Goal: Task Accomplishment & Management: Use online tool/utility

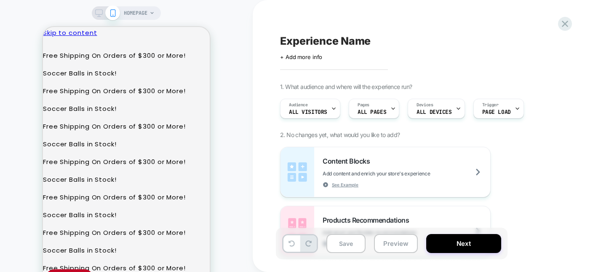
click at [150, 16] on div "HOMEPAGE" at bounding box center [139, 12] width 31 height 13
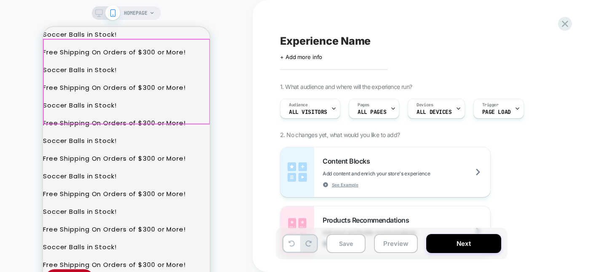
scroll to position [181, 0]
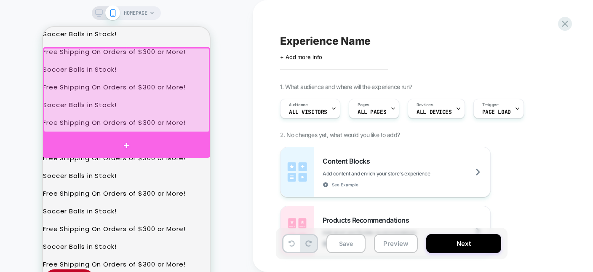
click at [145, 142] on div at bounding box center [126, 145] width 167 height 25
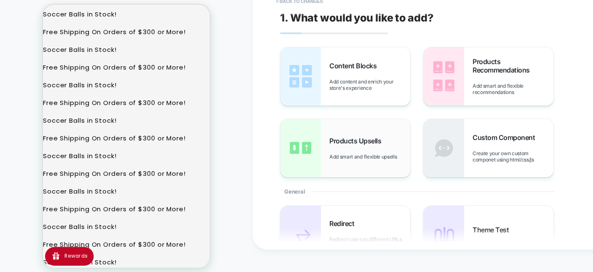
scroll to position [72, 0]
click at [483, 88] on span "Add smart and flexible recommendations" at bounding box center [513, 89] width 81 height 13
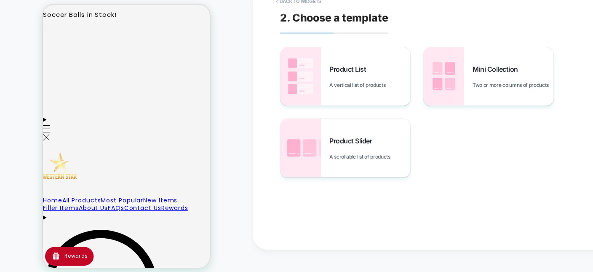
scroll to position [568, 0]
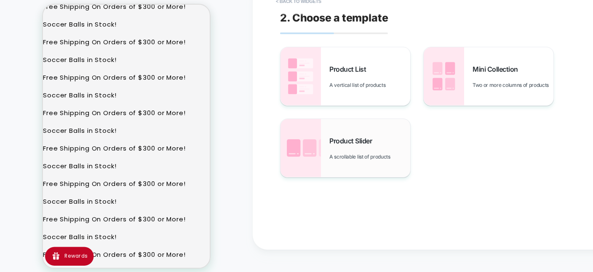
scroll to position [238, 0]
click at [338, 147] on div "Product Slider A scrollable list of products" at bounding box center [370, 148] width 81 height 23
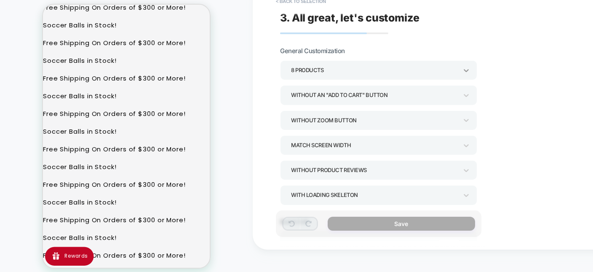
click at [465, 71] on icon at bounding box center [466, 70] width 8 height 8
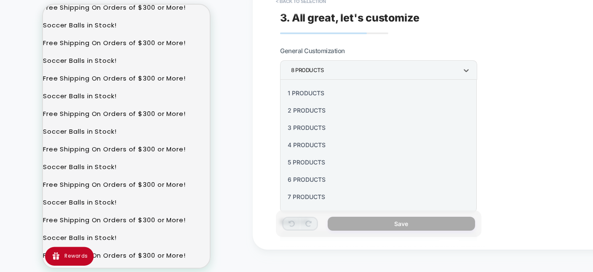
scroll to position [101, 0]
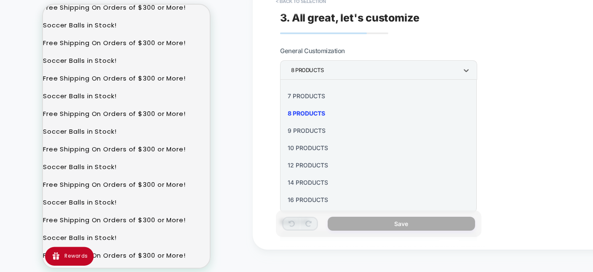
click at [310, 199] on div "16 Products" at bounding box center [379, 199] width 190 height 17
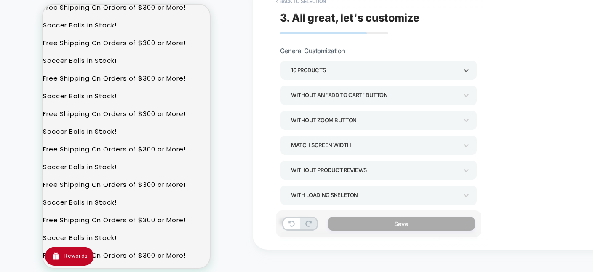
scroll to position [22, 0]
click at [471, 91] on div "Without an "add to cart" button" at bounding box center [378, 94] width 197 height 19
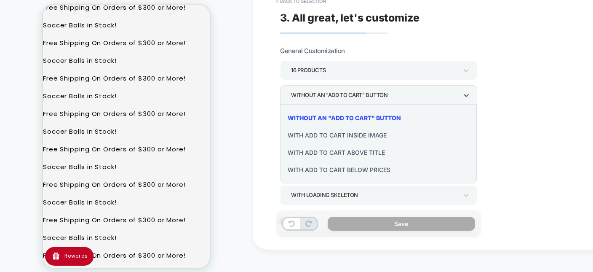
click at [351, 168] on div "With add to cart below prices" at bounding box center [379, 169] width 190 height 17
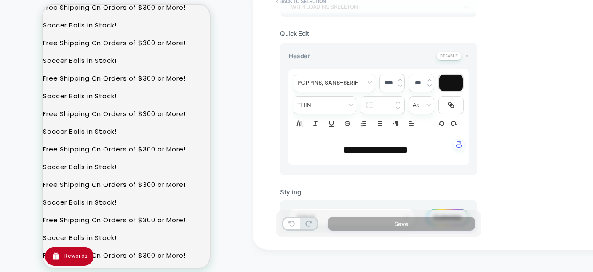
scroll to position [194, 0]
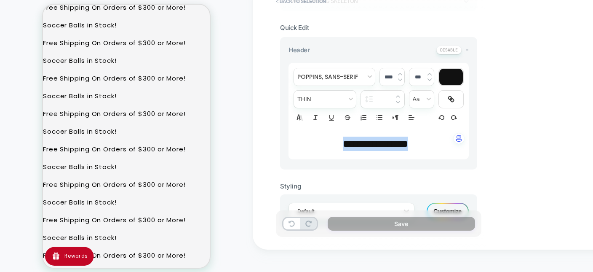
drag, startPoint x: 422, startPoint y: 149, endPoint x: 295, endPoint y: 147, distance: 127.3
click at [295, 147] on div "**********" at bounding box center [379, 143] width 180 height 31
type input "****"
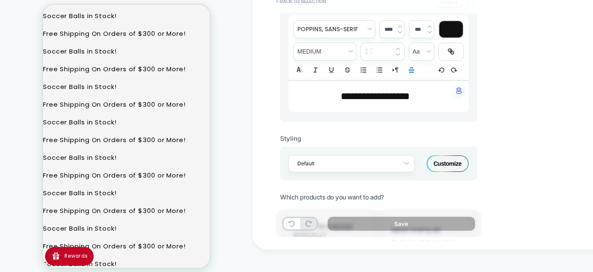
scroll to position [247, 0]
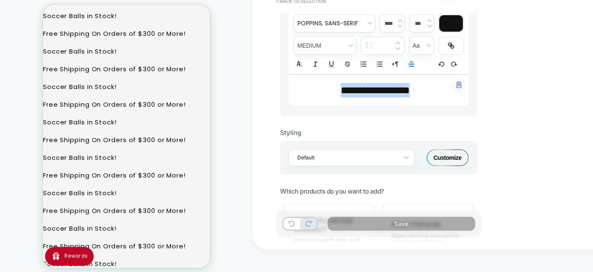
drag, startPoint x: 425, startPoint y: 88, endPoint x: 259, endPoint y: 85, distance: 165.7
click at [289, 85] on div "**********" at bounding box center [379, 90] width 180 height 31
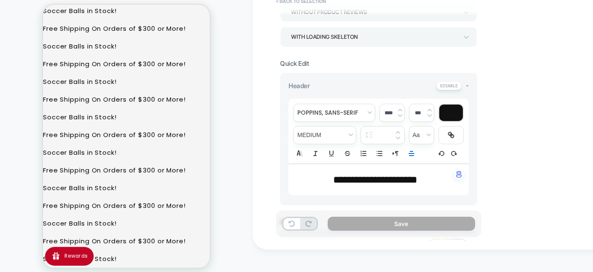
scroll to position [110, 0]
click at [352, 131] on span "fontWeight" at bounding box center [325, 134] width 62 height 17
click at [324, 209] on span "fontWeight" at bounding box center [325, 216] width 51 height 15
drag, startPoint x: 434, startPoint y: 179, endPoint x: 278, endPoint y: 178, distance: 155.5
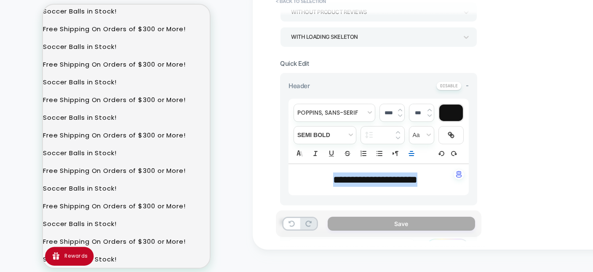
click at [289, 178] on div "**********" at bounding box center [379, 179] width 180 height 31
click at [349, 131] on span "fontWeight" at bounding box center [325, 134] width 62 height 17
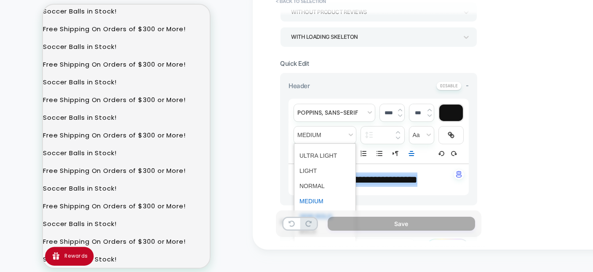
click at [324, 209] on span "fontWeight" at bounding box center [325, 216] width 51 height 15
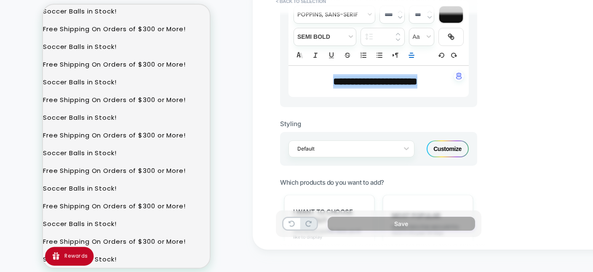
scroll to position [257, 0]
click at [349, 33] on span "fontWeight" at bounding box center [325, 35] width 62 height 17
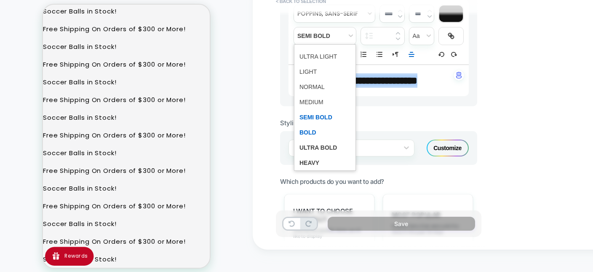
click at [324, 125] on span "fontWeight" at bounding box center [325, 132] width 51 height 15
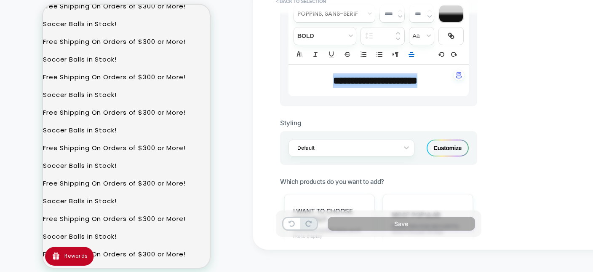
scroll to position [97, 0]
click at [349, 32] on span "fontWeight" at bounding box center [325, 35] width 62 height 17
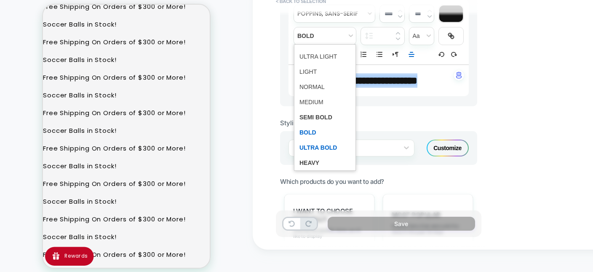
click at [328, 140] on span "fontWeight" at bounding box center [325, 147] width 51 height 15
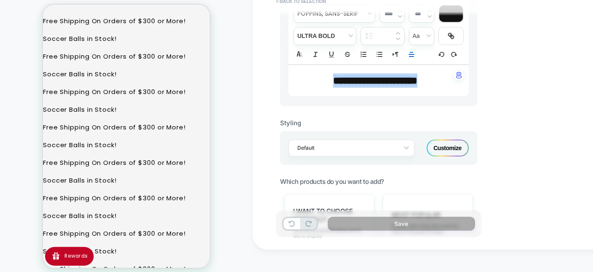
scroll to position [13, 0]
click at [500, 103] on div "**********" at bounding box center [438, 114] width 371 height 272
click at [420, 86] on p "**********" at bounding box center [375, 80] width 157 height 14
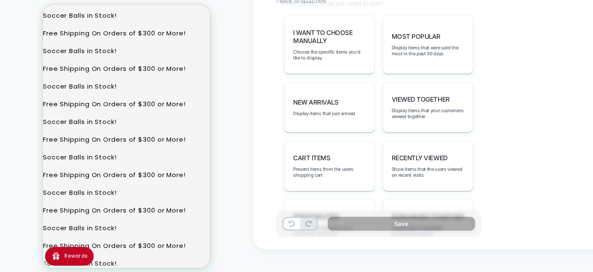
scroll to position [435, 0]
click at [446, 46] on span "Display items that were sold the most in the past 30 days" at bounding box center [428, 52] width 72 height 12
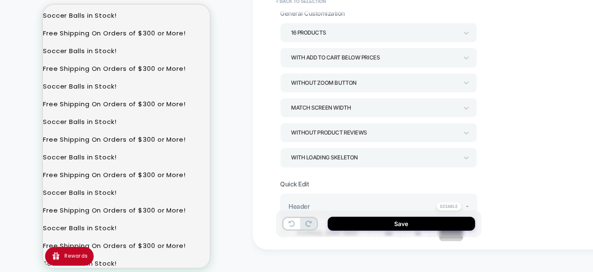
scroll to position [0, 0]
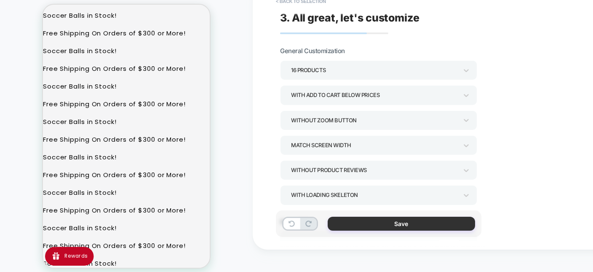
click at [403, 220] on button "Save" at bounding box center [402, 224] width 148 height 14
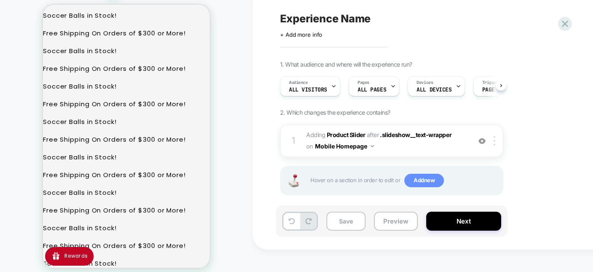
click at [429, 180] on span "Add new" at bounding box center [425, 180] width 40 height 13
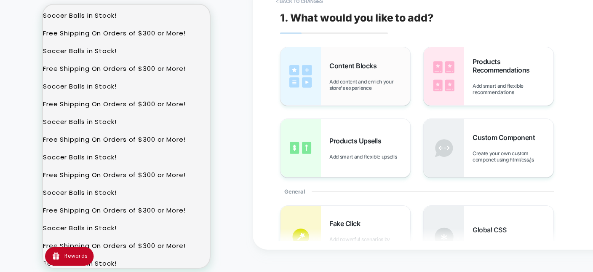
click at [322, 89] on div "Content Blocks Add content and enrich your store's experience" at bounding box center [346, 76] width 130 height 58
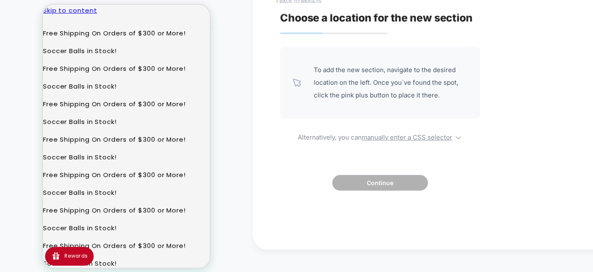
click at [303, 4] on button "< Back to widgets" at bounding box center [299, 1] width 54 height 13
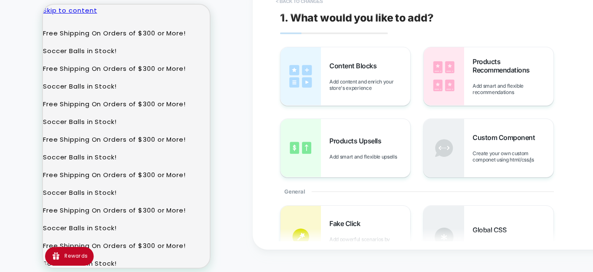
click at [311, 4] on button "< Back to changes" at bounding box center [300, 1] width 56 height 13
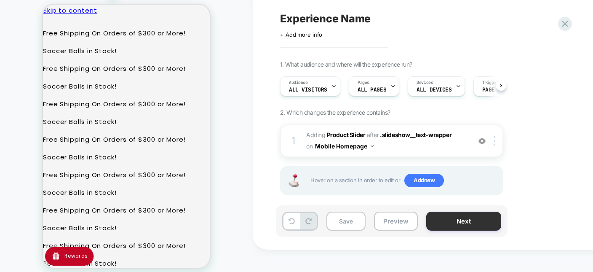
click at [471, 221] on button "Next" at bounding box center [464, 221] width 75 height 19
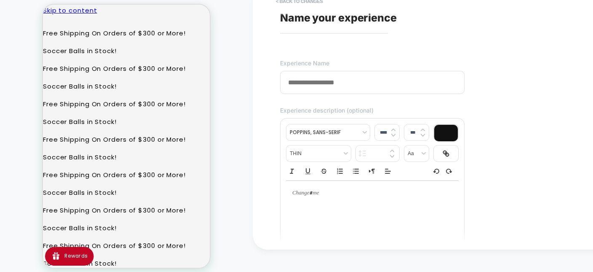
click at [388, 88] on input at bounding box center [372, 82] width 185 height 23
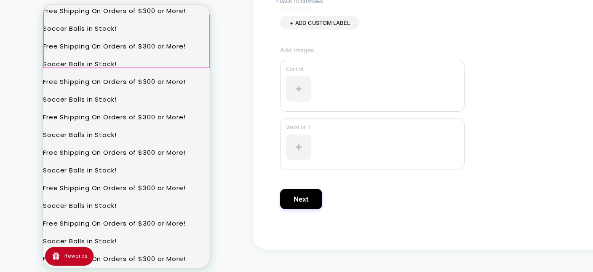
scroll to position [152, 0]
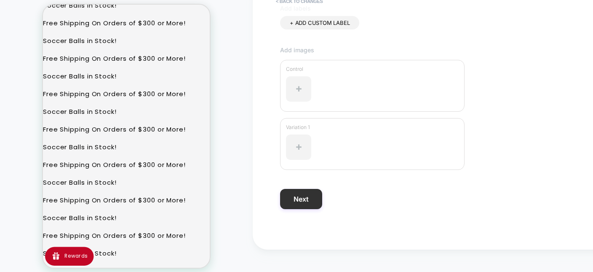
type input "**********"
click at [302, 198] on button "Next" at bounding box center [301, 199] width 42 height 20
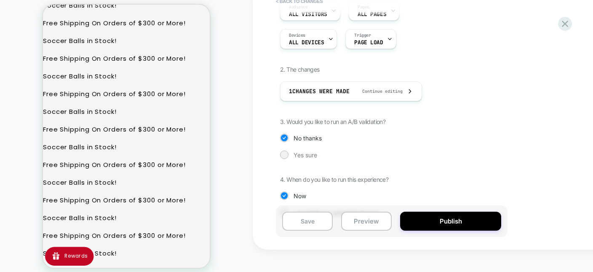
scroll to position [109, 0]
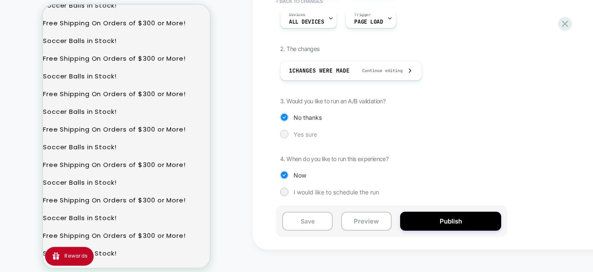
click at [292, 134] on div "Yes sure" at bounding box center [391, 134] width 223 height 8
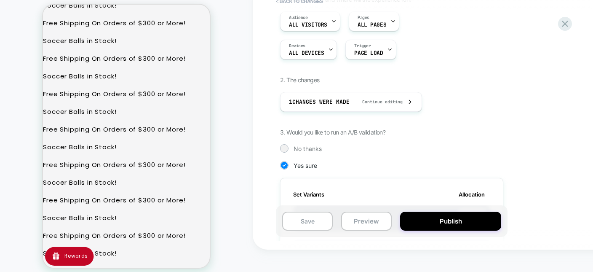
scroll to position [0, 0]
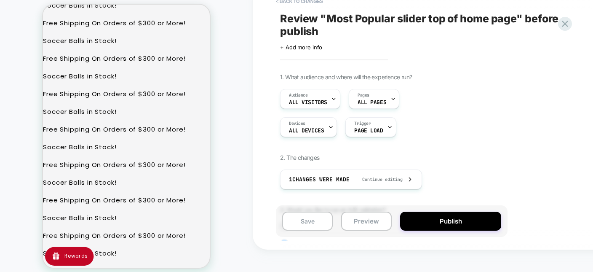
click at [363, 15] on span "Review " Most Popular slider top of home page " before publish" at bounding box center [434, 24] width 308 height 25
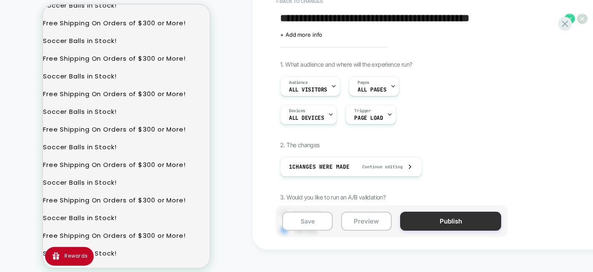
type textarea "**********"
click at [460, 217] on button "Publish" at bounding box center [450, 221] width 101 height 19
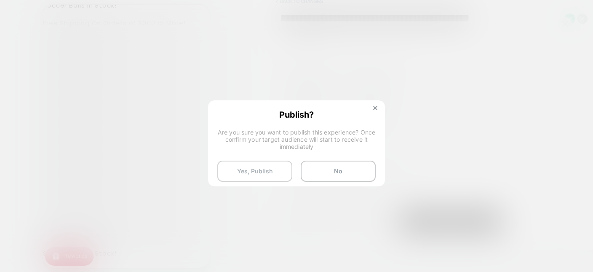
click at [268, 172] on button "Yes, Publish" at bounding box center [254, 171] width 75 height 21
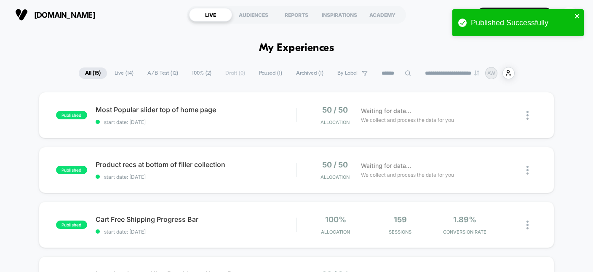
click at [579, 14] on icon "close" at bounding box center [578, 16] width 6 height 7
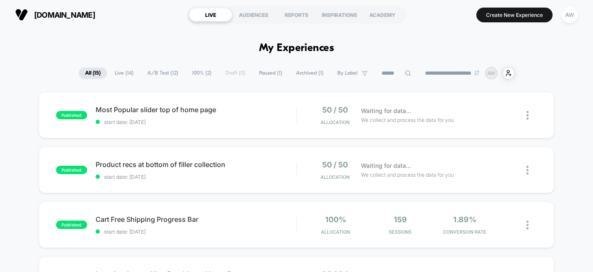
click at [522, 11] on div "Published Successfully" at bounding box center [518, 25] width 135 height 35
click at [510, 21] on button "Create New Experience" at bounding box center [515, 15] width 76 height 15
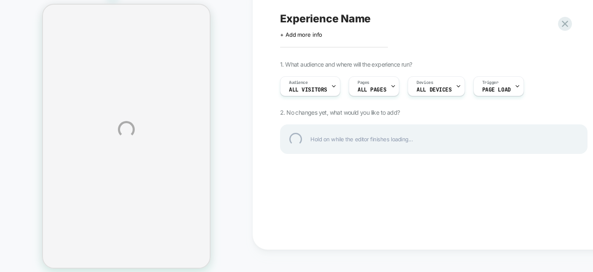
click at [101, 16] on div "HOMEPAGE Experience Name Click to edit experience details + Add more info 1. Wh…" at bounding box center [296, 129] width 593 height 303
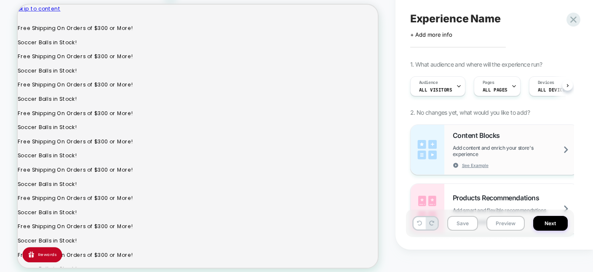
scroll to position [107, 0]
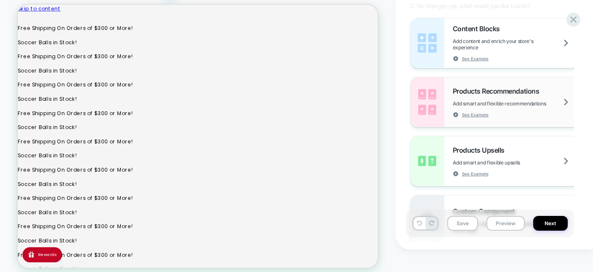
click at [557, 118] on div "Products Recommendations Add smart and flexible recommendations See Example" at bounding box center [516, 102] width 126 height 31
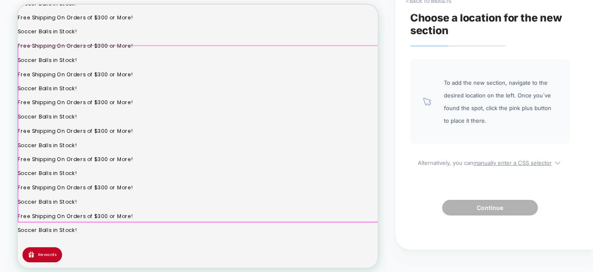
scroll to position [317, 0]
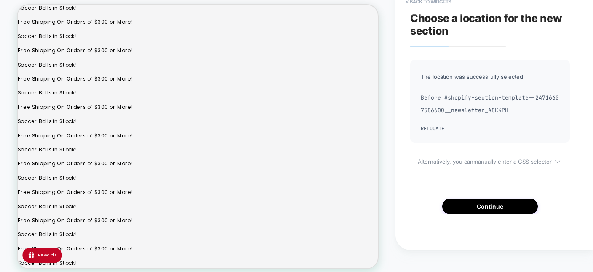
scroll to position [22, 0]
click at [501, 210] on button "Continue" at bounding box center [491, 207] width 96 height 16
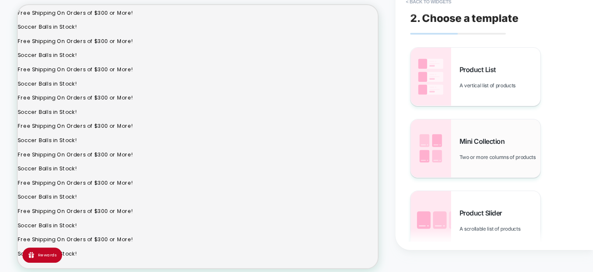
scroll to position [42, 0]
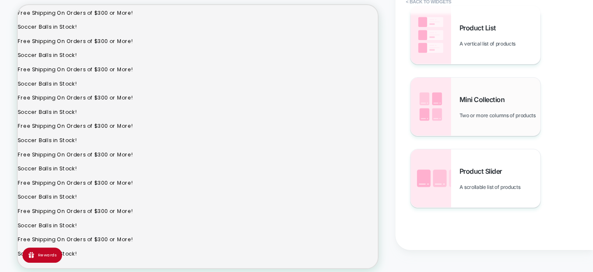
click at [511, 117] on span "Two or more columns of products" at bounding box center [500, 115] width 81 height 6
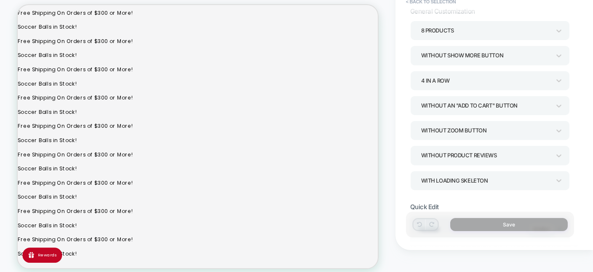
scroll to position [40, 0]
click at [559, 79] on icon at bounding box center [559, 80] width 8 height 8
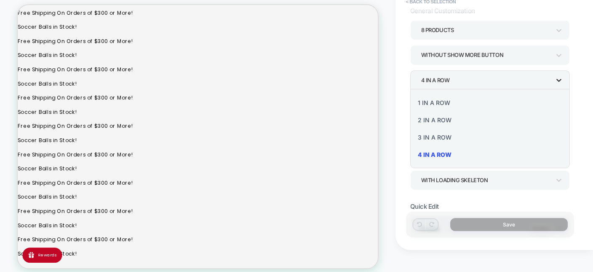
scroll to position [22, 0]
click at [559, 79] on div at bounding box center [296, 136] width 593 height 272
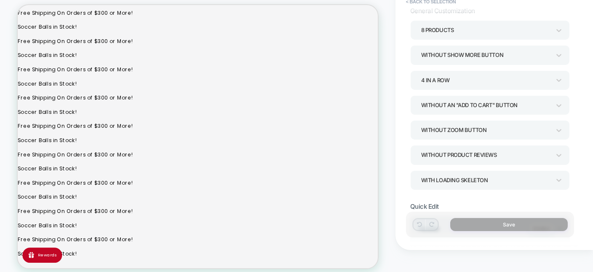
click at [561, 34] on div at bounding box center [559, 30] width 8 height 13
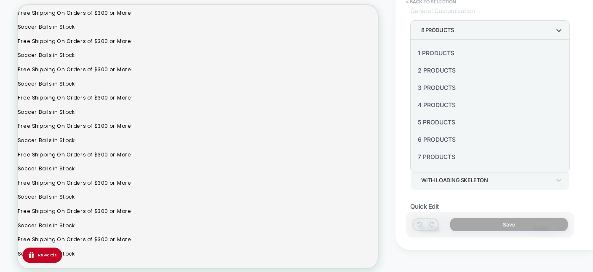
scroll to position [101, 0]
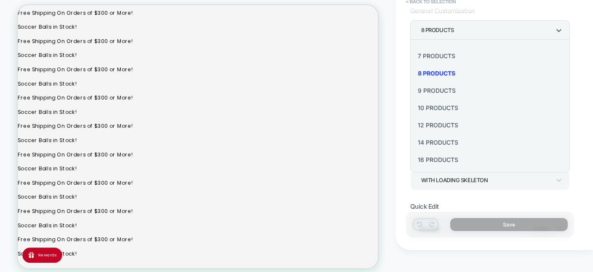
click at [453, 159] on div "16 Products" at bounding box center [490, 159] width 153 height 17
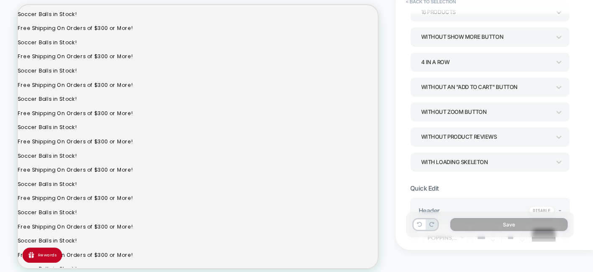
scroll to position [0, 0]
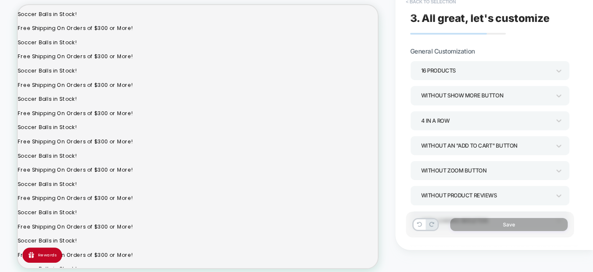
click at [436, 0] on button "< Back to selection" at bounding box center [431, 1] width 59 height 13
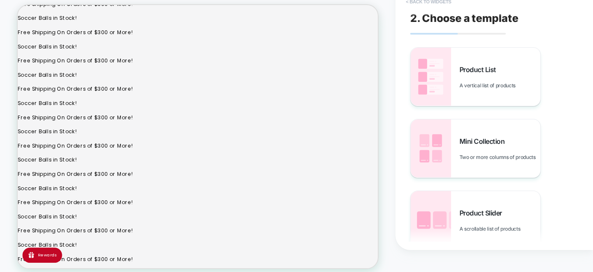
click at [429, 4] on button "< Back to widgets" at bounding box center [429, 1] width 54 height 13
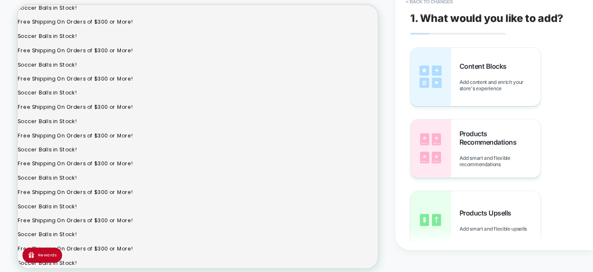
click at [429, 4] on button "< Back to changes" at bounding box center [430, 1] width 56 height 13
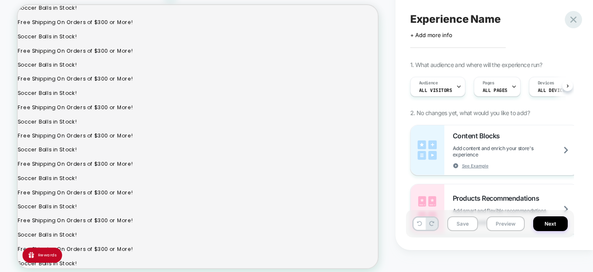
click at [575, 23] on icon at bounding box center [573, 19] width 11 height 11
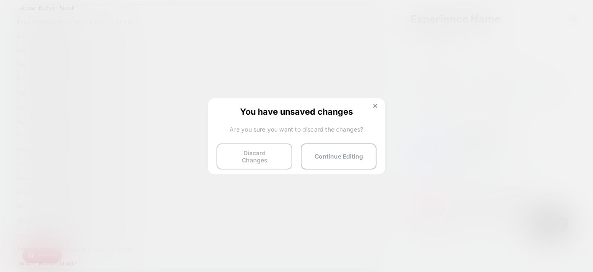
click at [274, 155] on button "Discard Changes" at bounding box center [255, 156] width 76 height 26
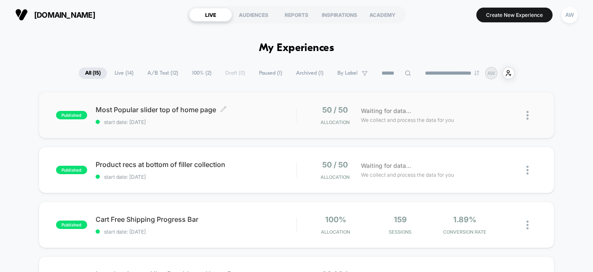
click at [174, 110] on span "Most Popular slider top of home page Click to edit experience details" at bounding box center [196, 109] width 201 height 8
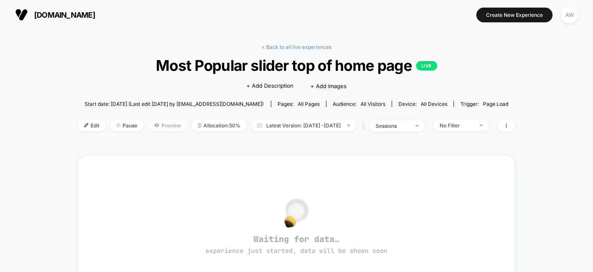
click at [157, 121] on span "Preview" at bounding box center [168, 125] width 40 height 11
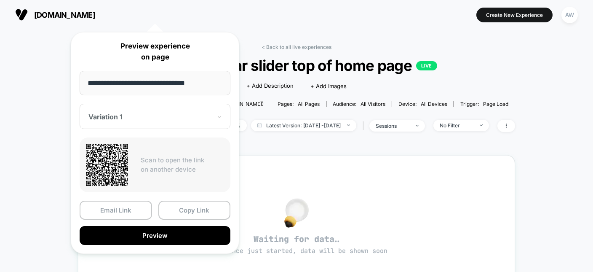
scroll to position [111, 0]
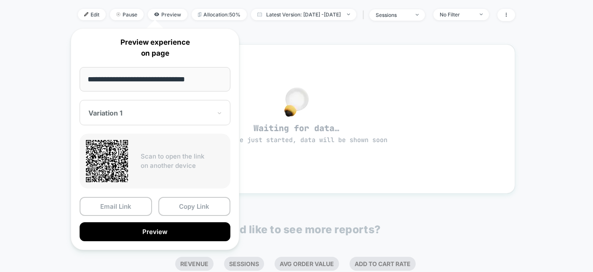
click at [20, 63] on div "< Back to all live experiences Most Popular slider top of home page LIVE Click …" at bounding box center [296, 154] width 593 height 471
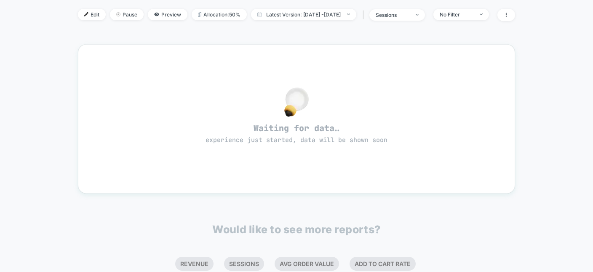
scroll to position [0, 0]
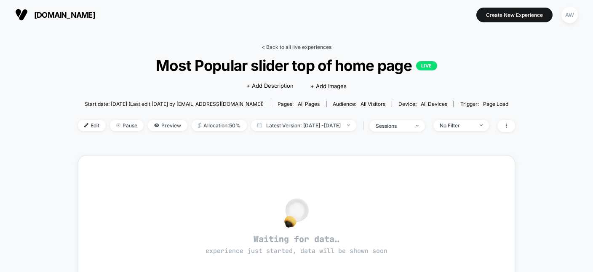
click at [306, 45] on link "< Back to all live experiences" at bounding box center [297, 47] width 70 height 6
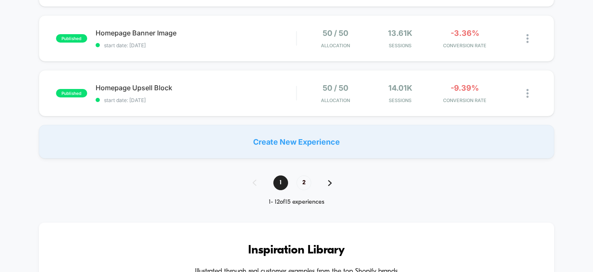
scroll to position [549, 0]
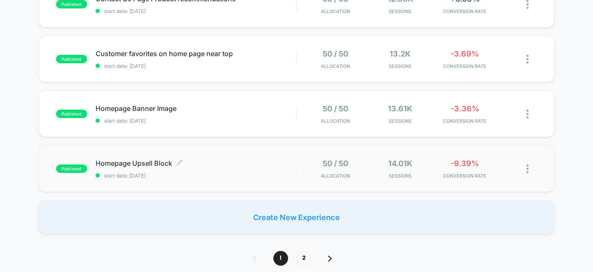
click at [130, 163] on span "Homepage Upsell Block Click to edit experience details" at bounding box center [196, 163] width 201 height 8
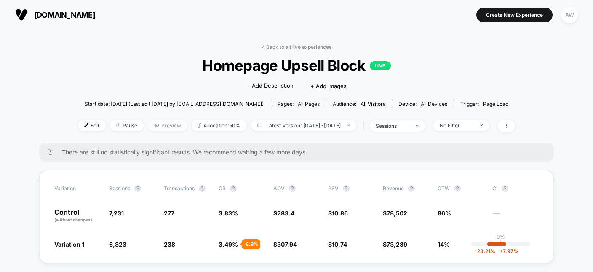
click at [163, 127] on span "Preview" at bounding box center [168, 125] width 40 height 11
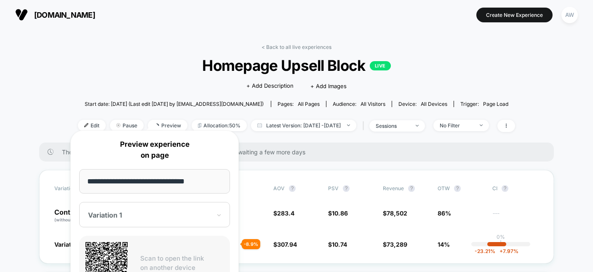
scroll to position [164, 0]
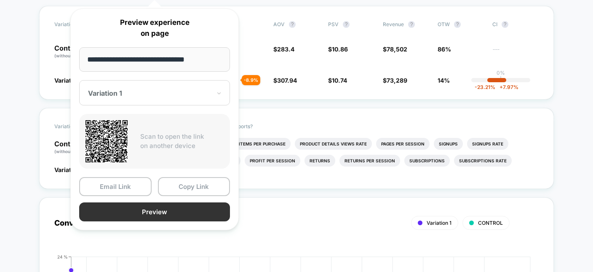
click at [169, 210] on button "Preview" at bounding box center [154, 211] width 151 height 19
